Goal: Entertainment & Leisure: Consume media (video, audio)

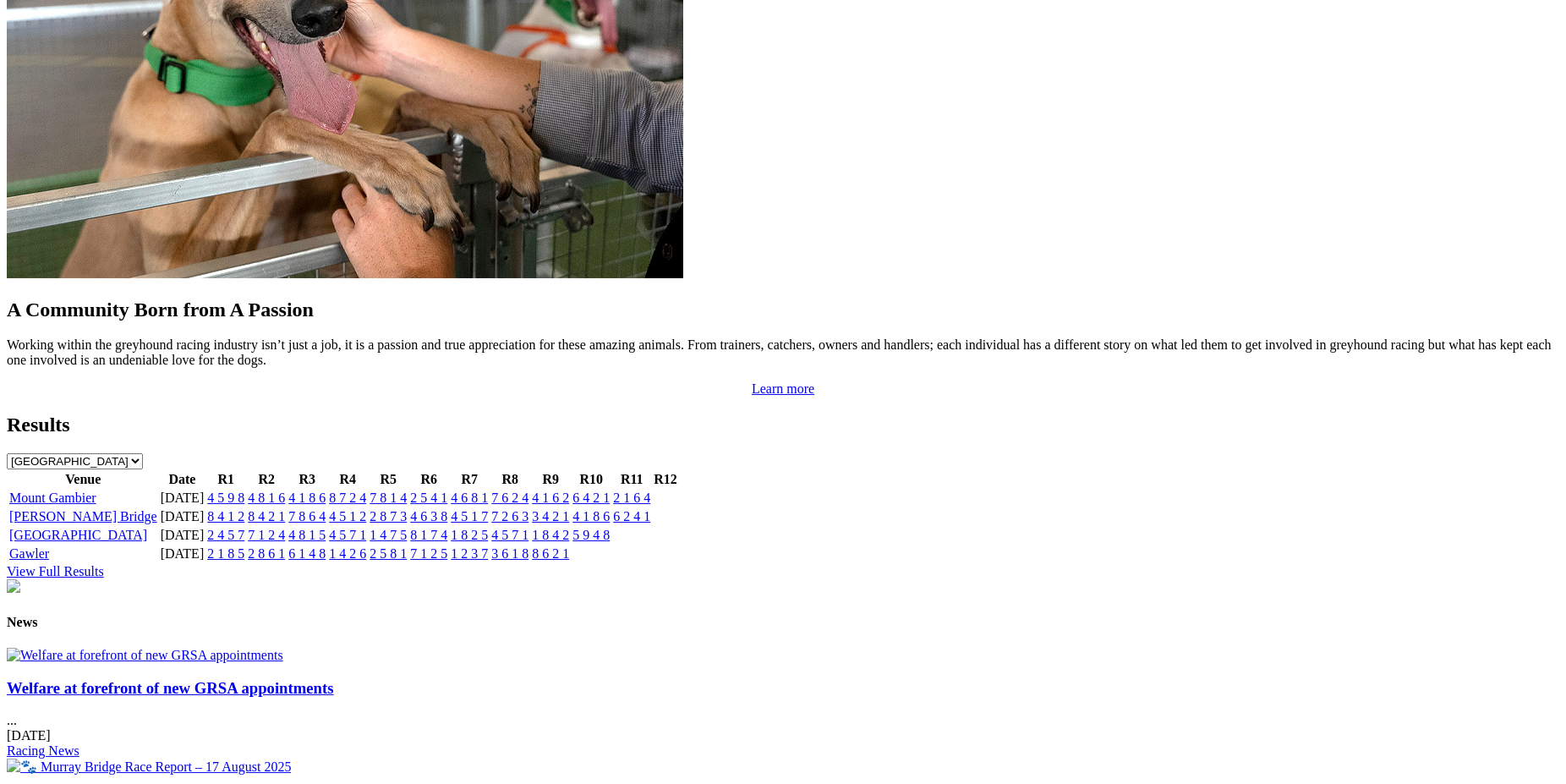
scroll to position [1571, 0]
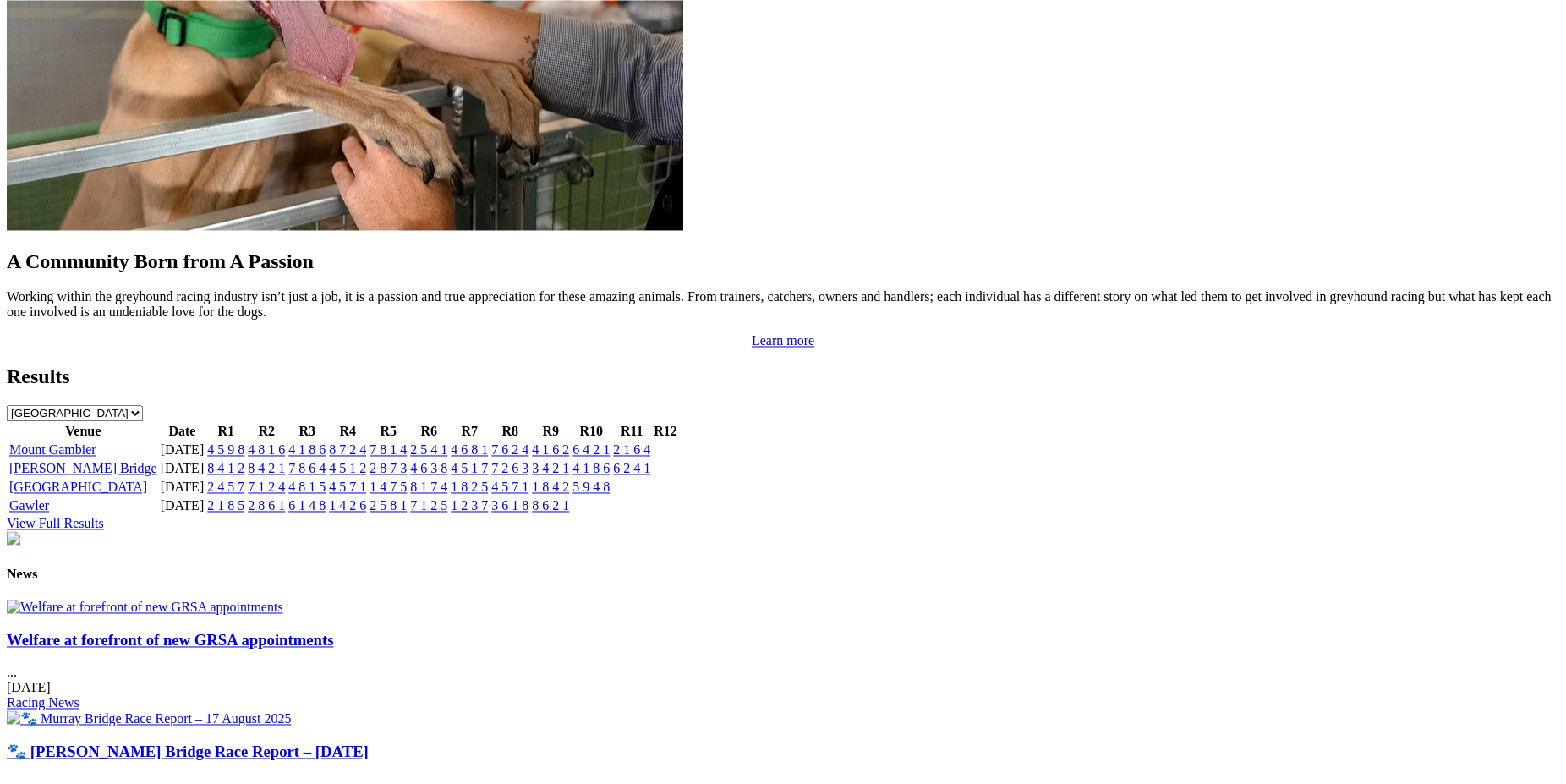
click at [569, 442] on link "4 1 6 2" at bounding box center [550, 449] width 37 height 15
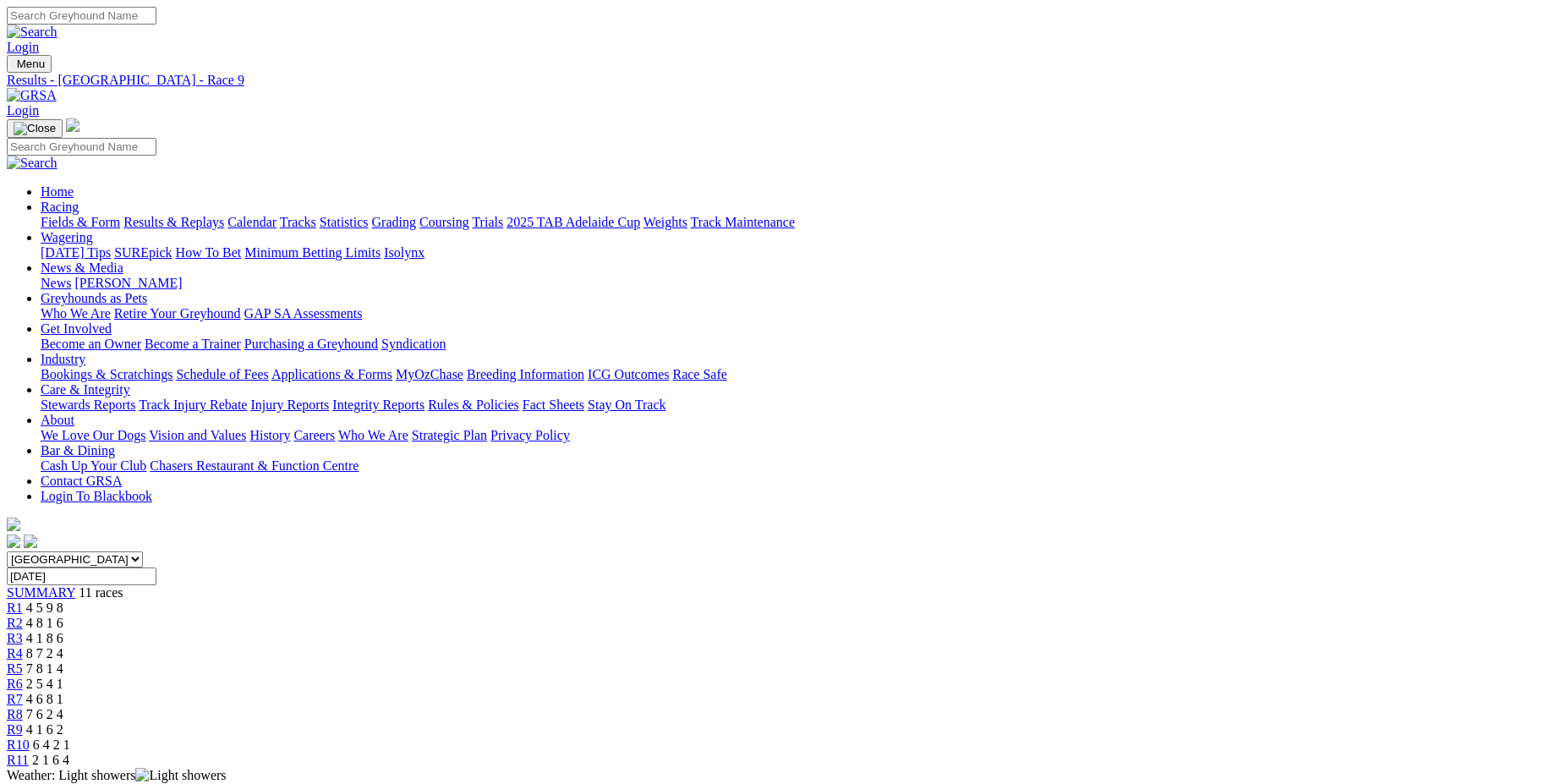
click at [30, 737] on span "R10" at bounding box center [18, 744] width 23 height 15
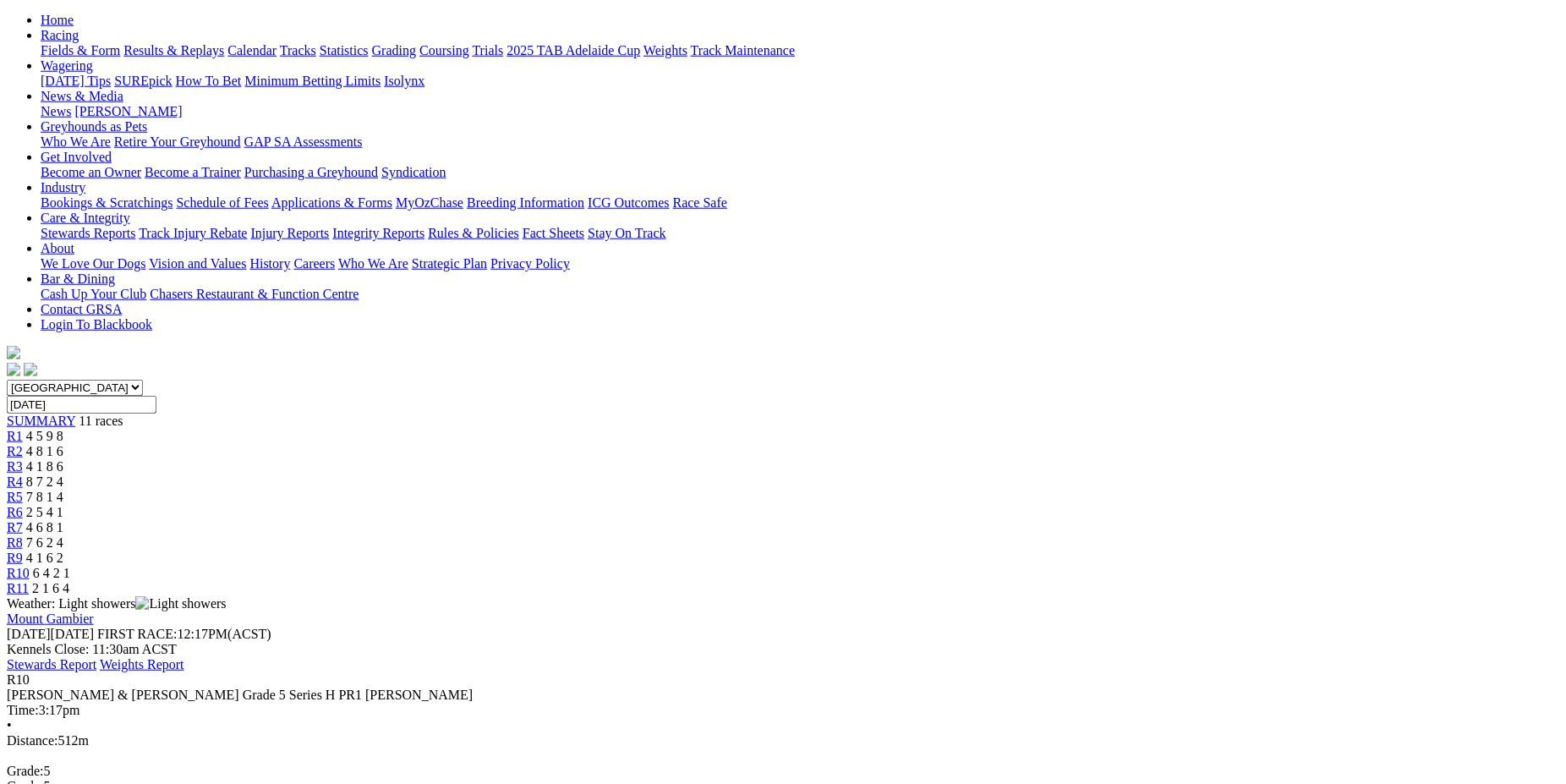
scroll to position [150, 0]
